Goal: Transaction & Acquisition: Purchase product/service

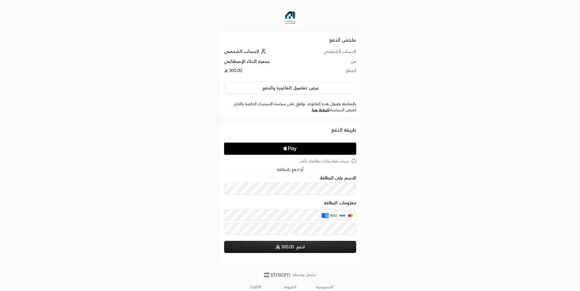
click at [288, 86] on button "عرض تفاصيل الفاتورة والدفع" at bounding box center [290, 88] width 132 height 13
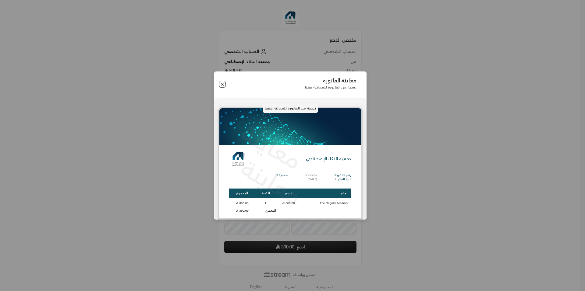
click at [222, 84] on button "Close" at bounding box center [222, 84] width 7 height 7
